Goal: Find specific page/section: Find specific page/section

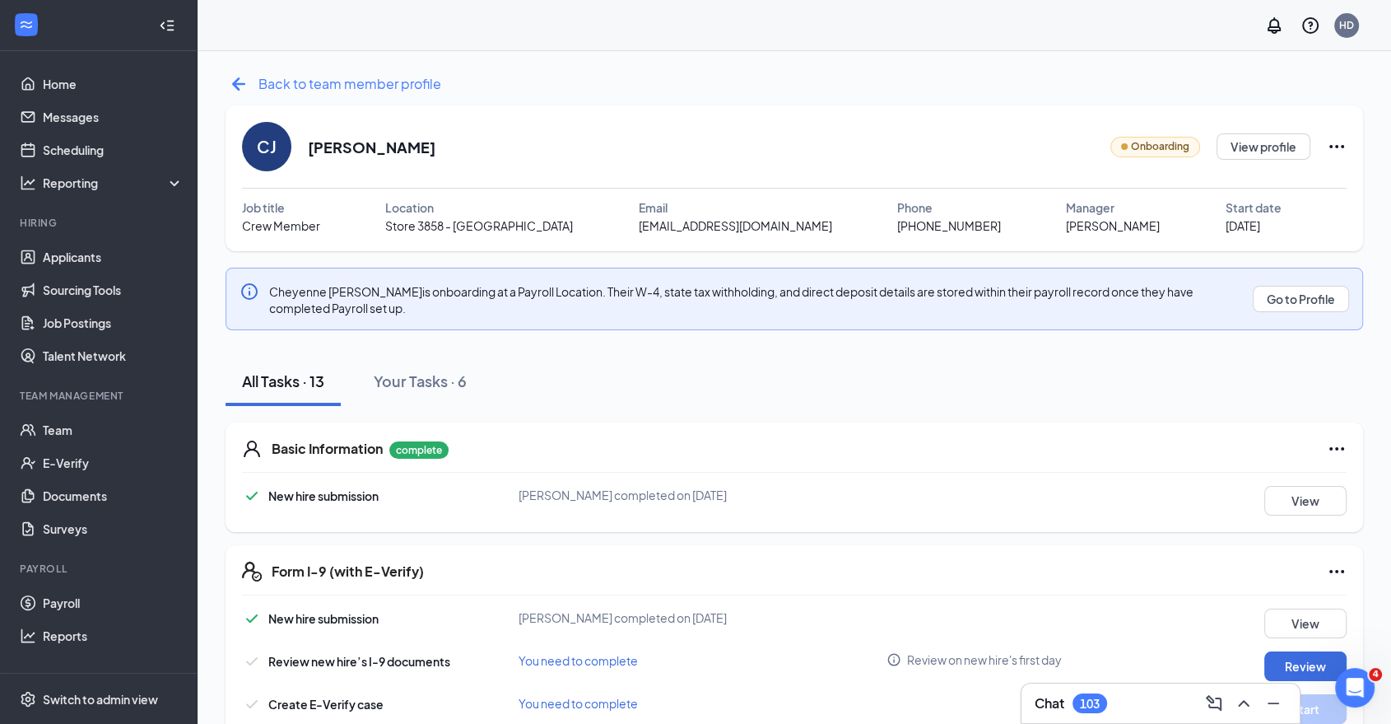
click at [237, 89] on icon "ArrowLeftNew" at bounding box center [238, 83] width 13 height 13
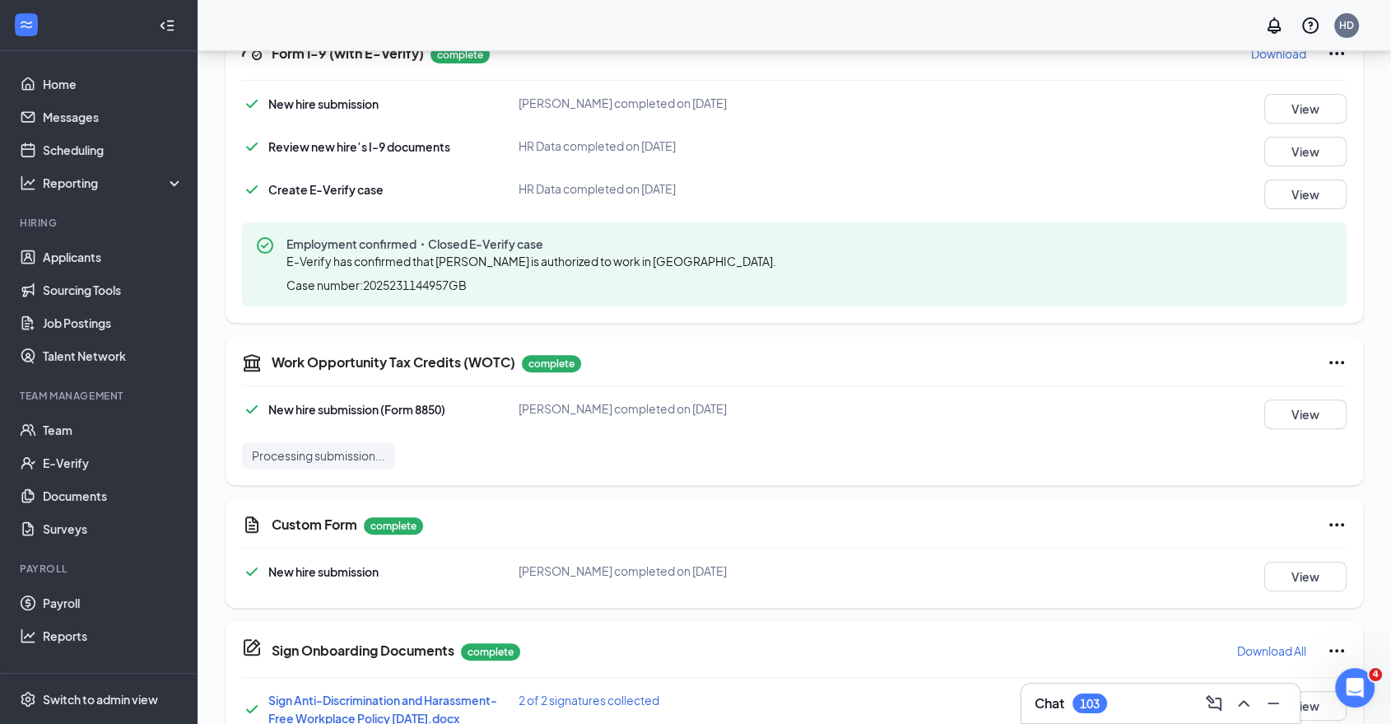
scroll to position [354, 0]
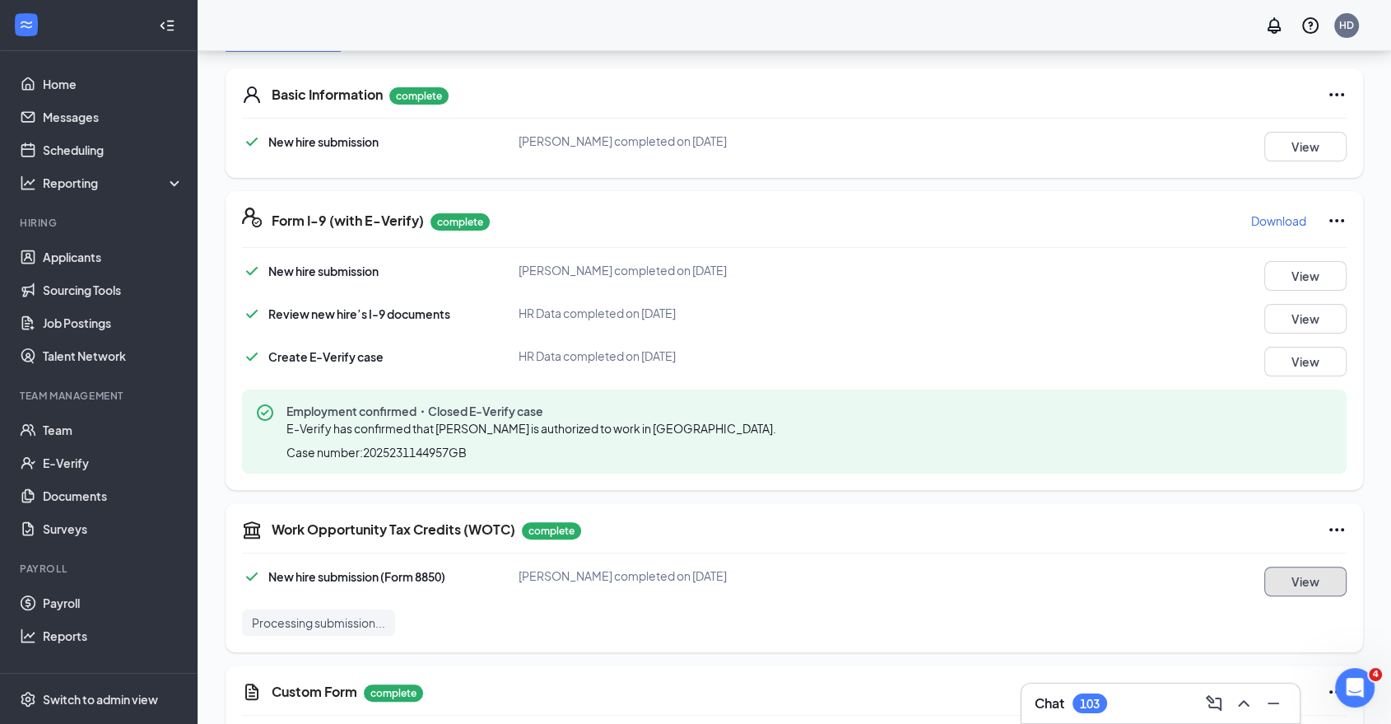
click at [1298, 574] on button "View" at bounding box center [1306, 581] width 82 height 30
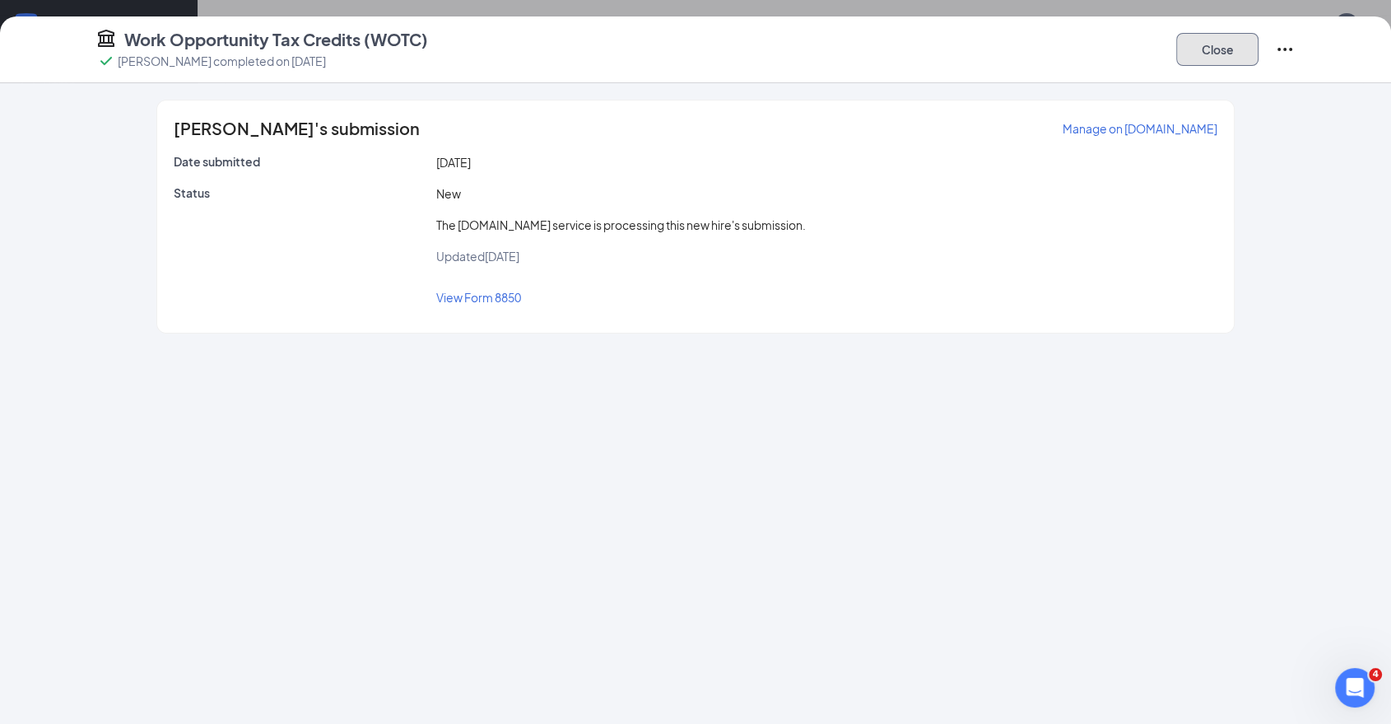
click at [1238, 56] on button "Close" at bounding box center [1218, 49] width 82 height 33
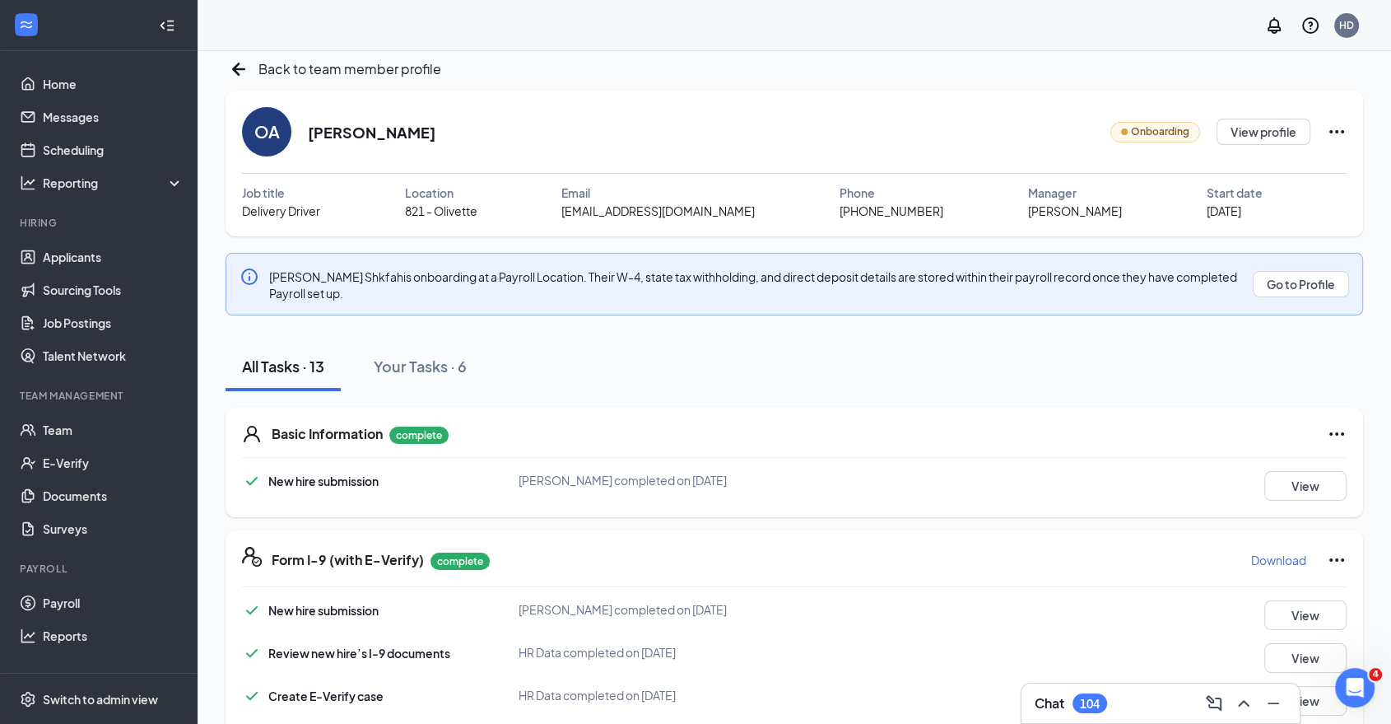
scroll to position [0, 0]
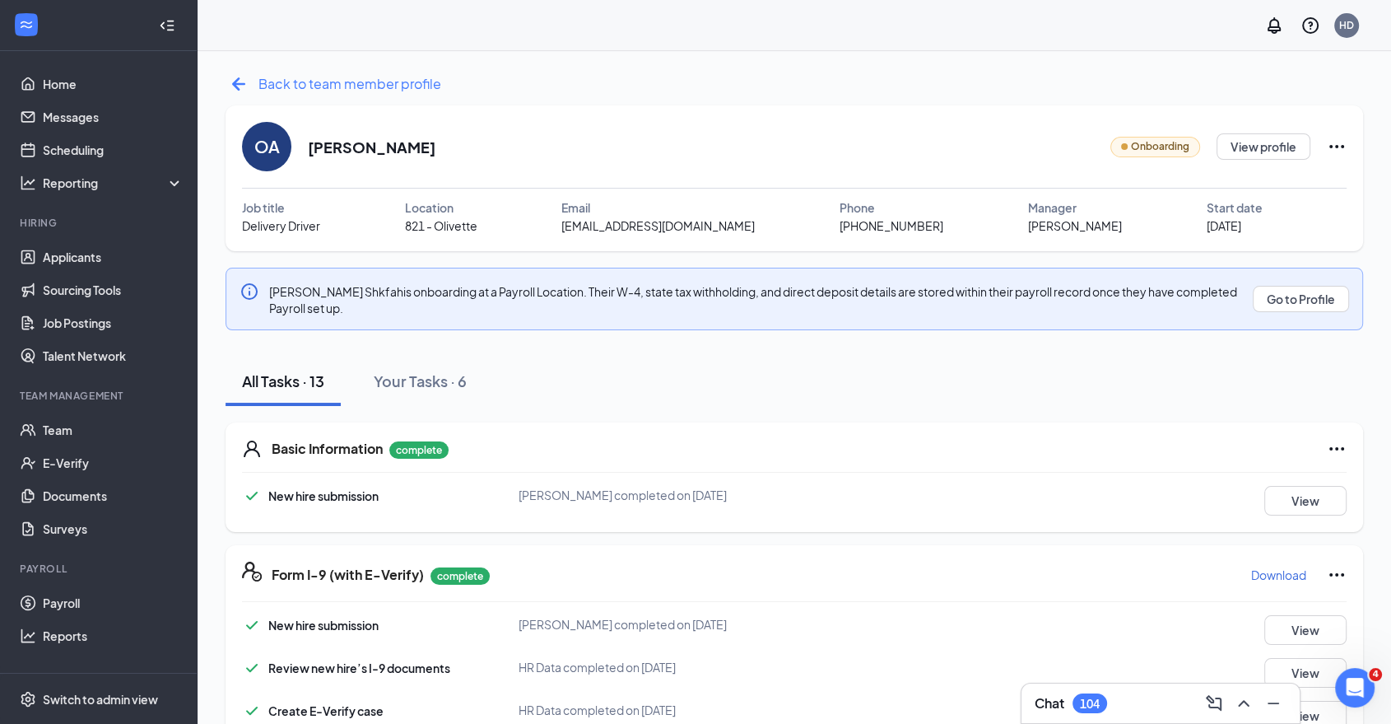
click at [259, 87] on span "Back to team member profile" at bounding box center [350, 83] width 183 height 21
